Goal: Check status: Check status

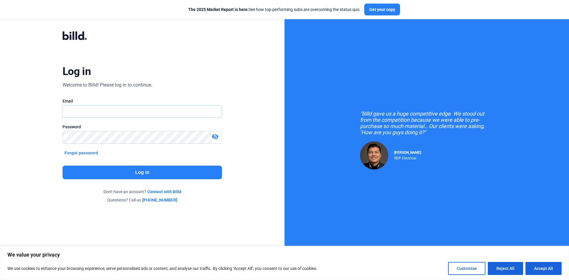
type input "[PERSON_NAME][EMAIL_ADDRESS][DOMAIN_NAME]"
click at [216, 139] on mat-icon "visibility_off" at bounding box center [215, 136] width 7 height 7
click at [181, 178] on button "Log in" at bounding box center [143, 173] width 160 height 14
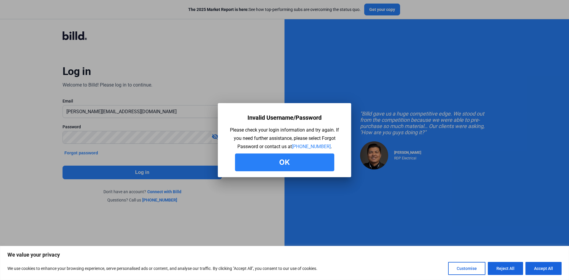
click at [270, 160] on button "Ok" at bounding box center [284, 163] width 99 height 18
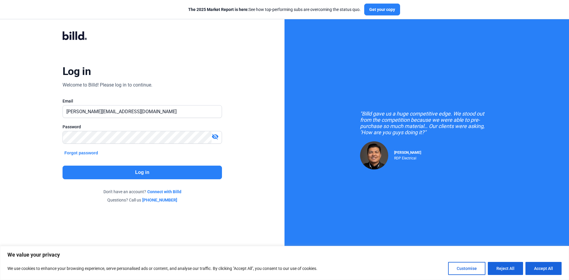
click at [213, 134] on mat-icon "visibility_off" at bounding box center [215, 136] width 7 height 7
click at [108, 130] on div "Password visibility" at bounding box center [143, 137] width 160 height 26
click at [209, 154] on div "Log in Welcome to Billd! Please log in to continue. Email [PERSON_NAME][EMAIL_A…" at bounding box center [142, 117] width 205 height 195
click at [195, 171] on button "Log in" at bounding box center [143, 173] width 160 height 14
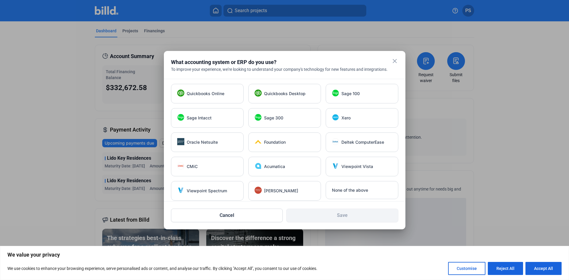
click at [395, 62] on mat-icon "close" at bounding box center [394, 61] width 7 height 7
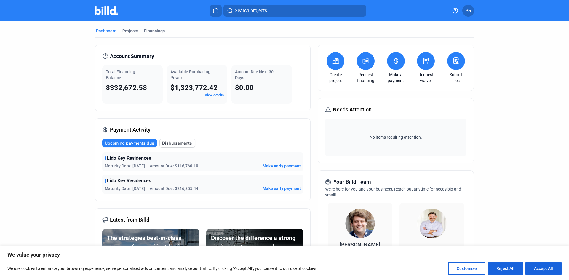
scroll to position [59, 0]
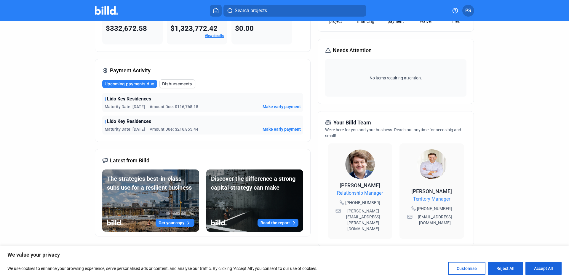
click at [120, 121] on span "Lido Key Residences" at bounding box center [129, 121] width 44 height 7
click at [165, 82] on span "Disbursements" at bounding box center [177, 84] width 30 height 6
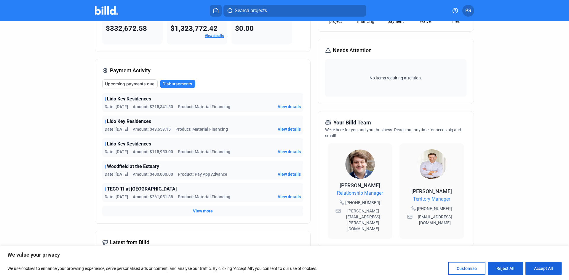
drag, startPoint x: 131, startPoint y: 104, endPoint x: 238, endPoint y: 109, distance: 107.8
click at [238, 109] on div "Date: [DATE] Amount: $215,341.50 Product: Material Financing View details" at bounding box center [203, 107] width 196 height 6
click at [287, 107] on span "View details" at bounding box center [289, 107] width 23 height 6
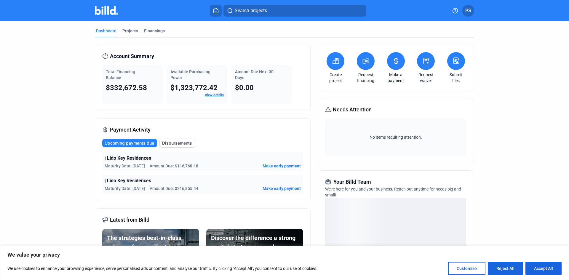
click at [168, 144] on span "Disbursements" at bounding box center [177, 143] width 30 height 6
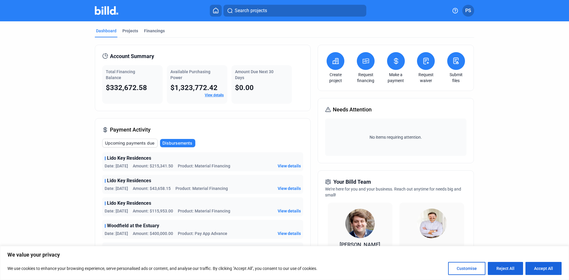
drag, startPoint x: 150, startPoint y: 165, endPoint x: 239, endPoint y: 166, distance: 89.3
click at [239, 166] on div "Date: [DATE] Amount: $215,341.50 Product: Material Financing View details" at bounding box center [203, 166] width 196 height 6
drag, startPoint x: 103, startPoint y: 209, endPoint x: 231, endPoint y: 211, distance: 128.7
click at [231, 211] on div "Lido Key Residences Date: [DATE] Amount: $115,953.00 Product: Material Financin…" at bounding box center [202, 207] width 201 height 19
click at [144, 214] on span "Amount: $115,953.00" at bounding box center [153, 211] width 40 height 6
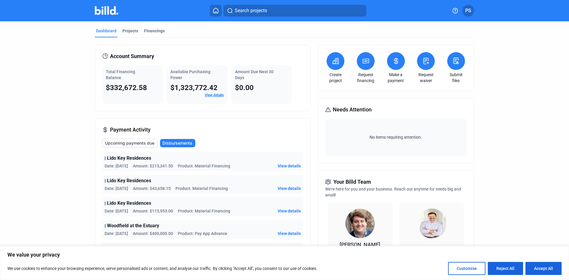
drag, startPoint x: 151, startPoint y: 211, endPoint x: 174, endPoint y: 212, distance: 23.2
click at [174, 212] on div "Date: [DATE] Amount: $115,953.00 Product: Material Financing" at bounding box center [168, 211] width 126 height 6
click at [144, 220] on div "Woodfield at the Estuary Date: [DATE] Amount: $400,000.00 Product: Pay App Adva…" at bounding box center [202, 229] width 201 height 19
click at [507, 267] on button "Reject All" at bounding box center [505, 268] width 35 height 13
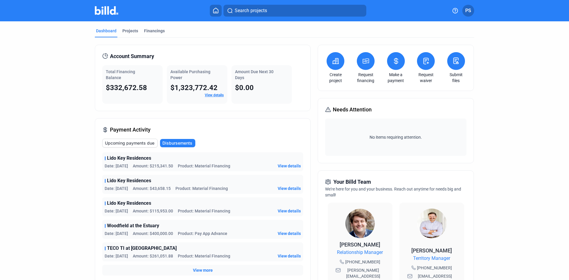
drag, startPoint x: 352, startPoint y: 136, endPoint x: 356, endPoint y: 136, distance: 4.5
click at [356, 136] on span "No items requiring attention." at bounding box center [396, 137] width 136 height 6
click at [471, 13] on span "PS" at bounding box center [469, 10] width 6 height 7
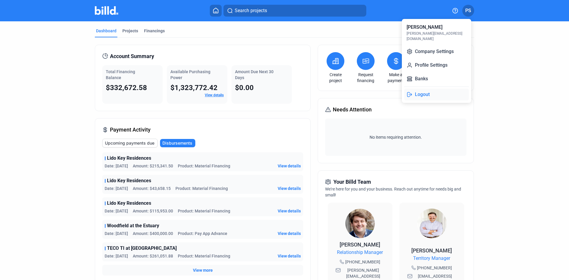
click at [417, 89] on button "Logout" at bounding box center [437, 95] width 65 height 12
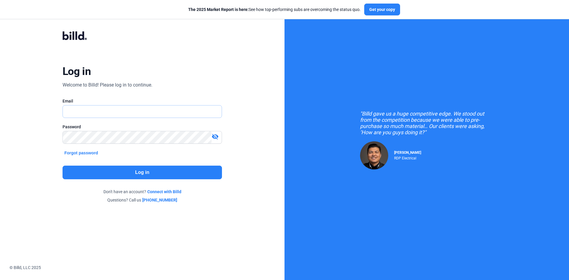
type input "[PERSON_NAME][EMAIL_ADDRESS][DOMAIN_NAME]"
